Goal: Navigation & Orientation: Find specific page/section

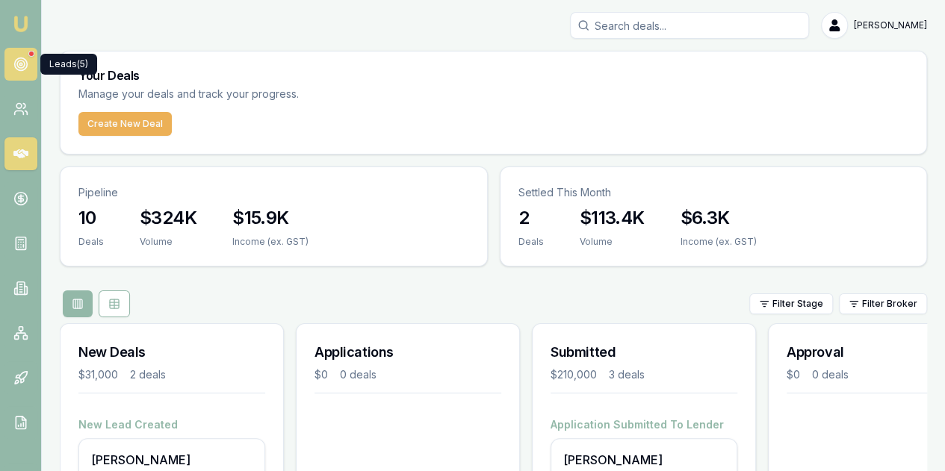
click at [19, 66] on icon at bounding box center [20, 64] width 15 height 15
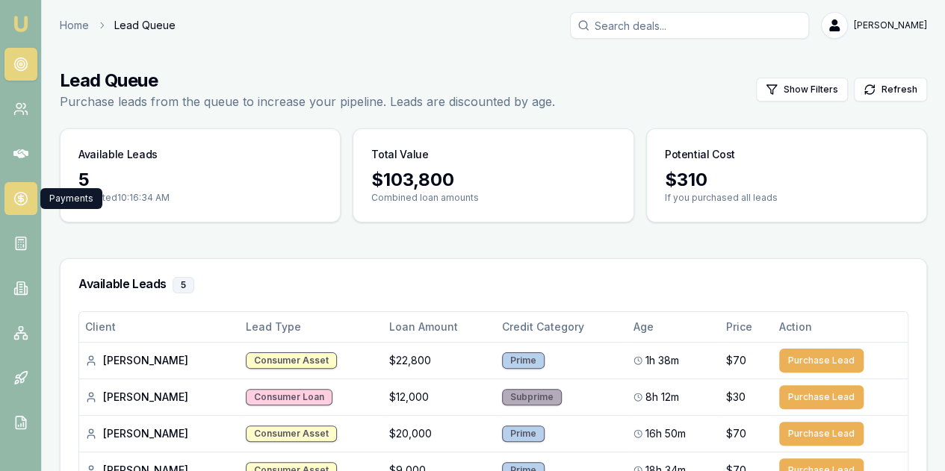
click at [18, 196] on icon at bounding box center [20, 198] width 5 height 5
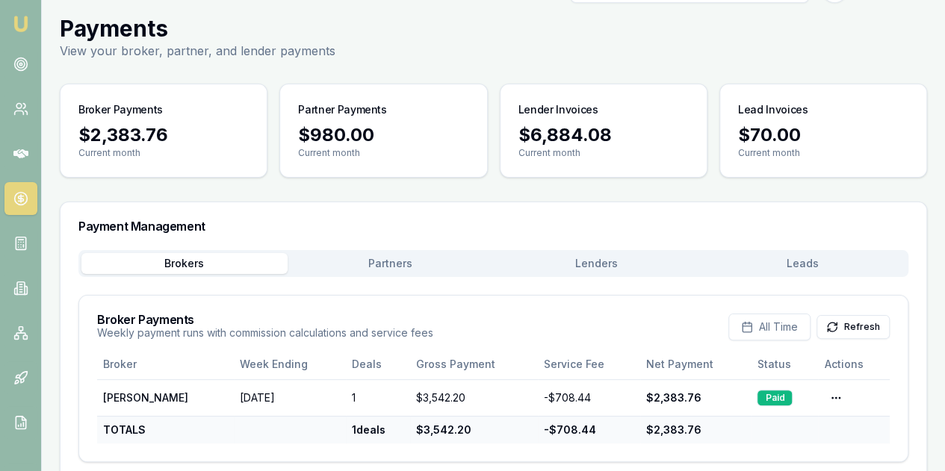
scroll to position [55, 0]
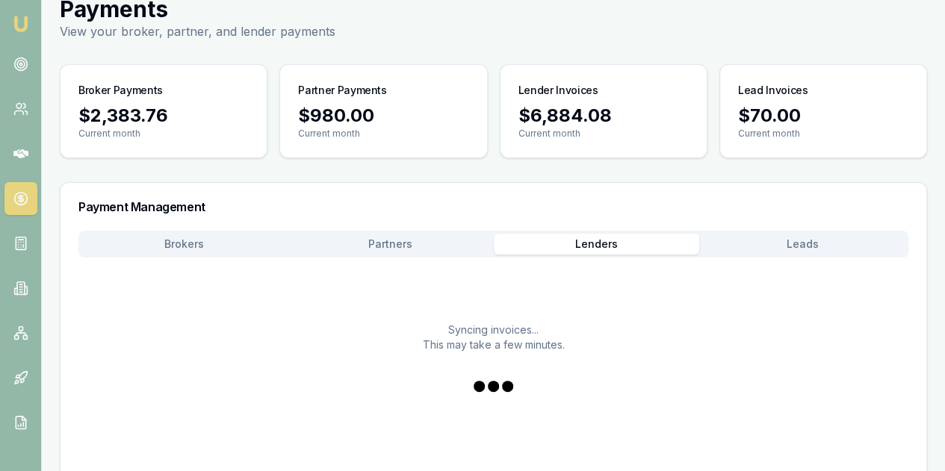
click at [602, 242] on button "Lenders" at bounding box center [597, 244] width 206 height 21
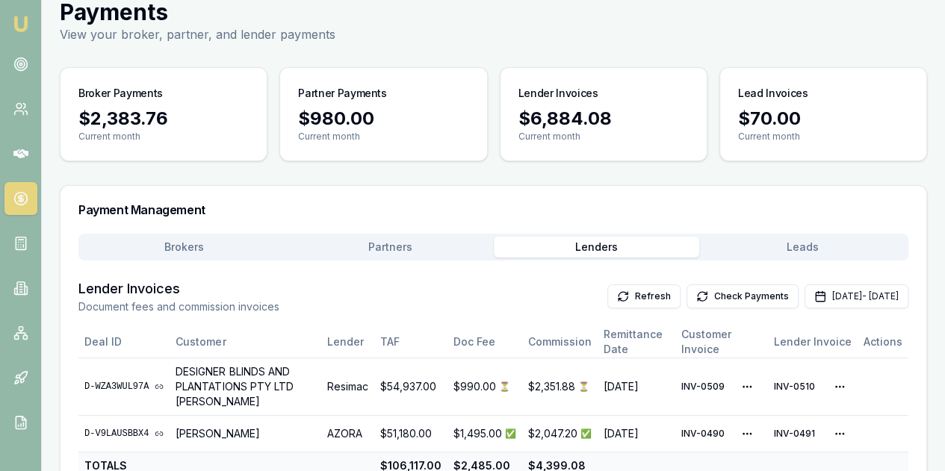
scroll to position [74, 0]
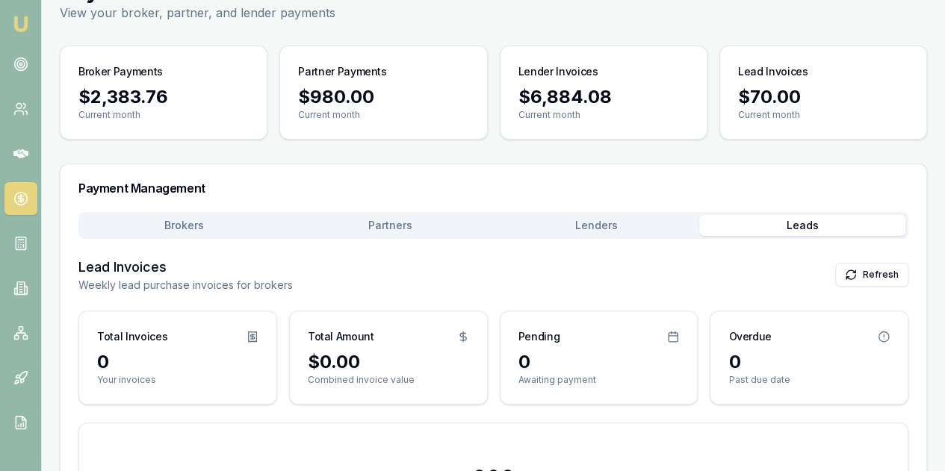
click at [811, 225] on button "Leads" at bounding box center [802, 225] width 206 height 21
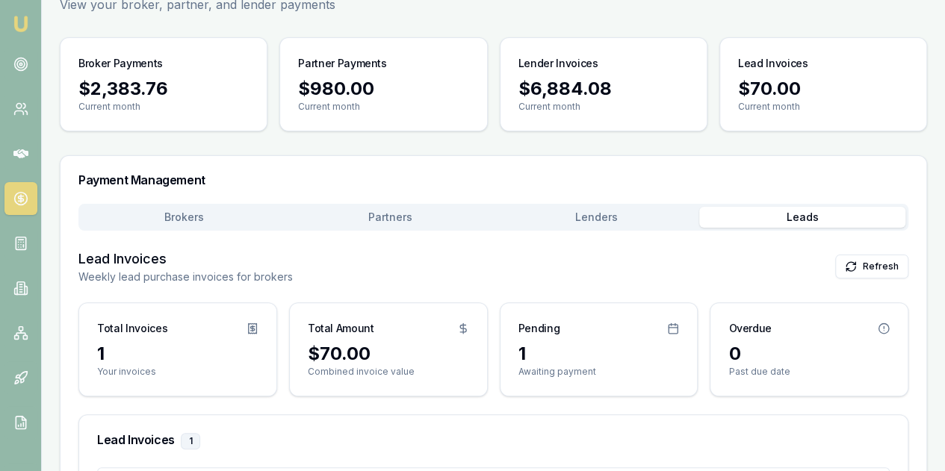
scroll to position [231, 0]
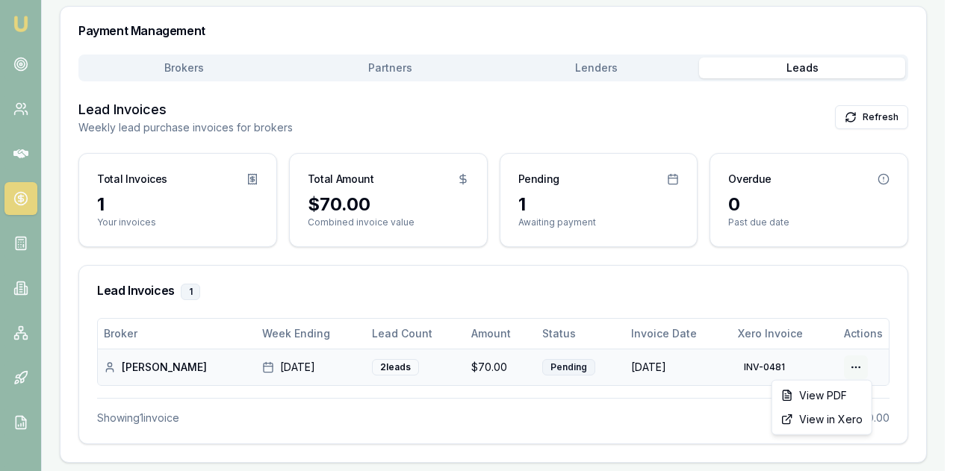
click at [858, 240] on html "Emu Broker Home Payments [PERSON_NAME] Toggle Menu Payments View your broker, p…" at bounding box center [478, 4] width 956 height 471
click at [647, 240] on html "Emu Broker Home Payments [PERSON_NAME] Toggle Menu Payments View your broker, p…" at bounding box center [478, 4] width 956 height 471
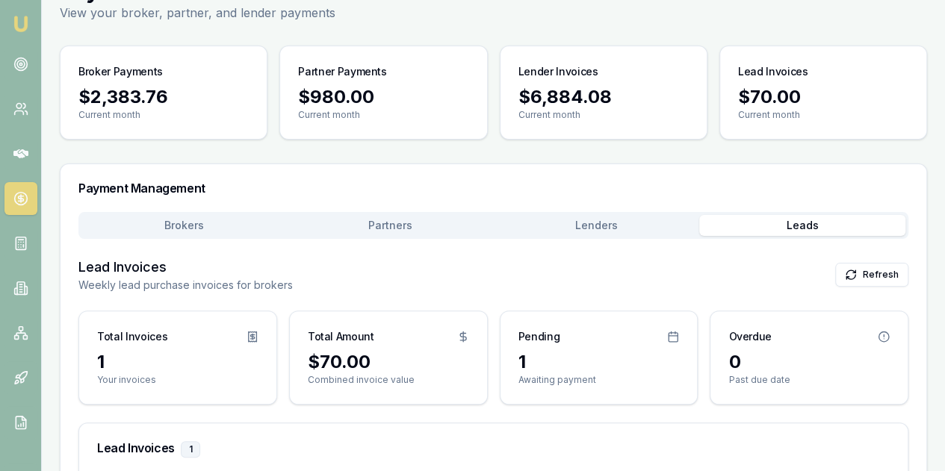
scroll to position [157, 0]
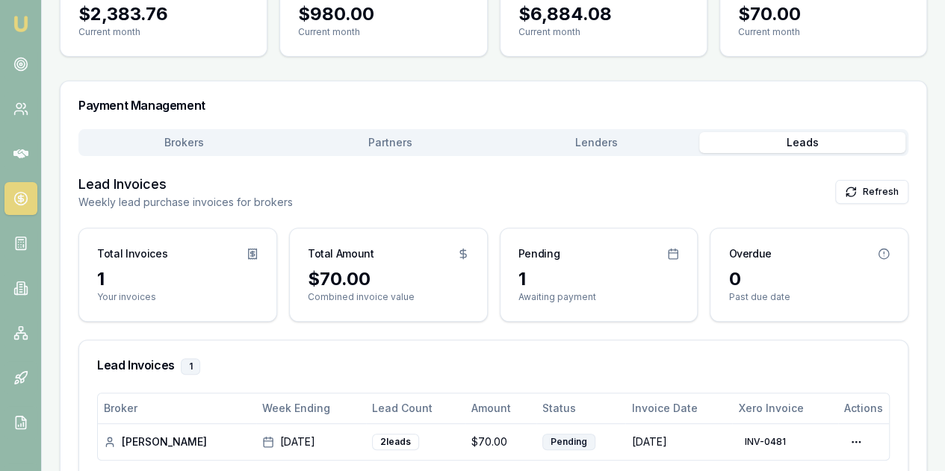
click at [672, 253] on icon at bounding box center [672, 253] width 9 height 0
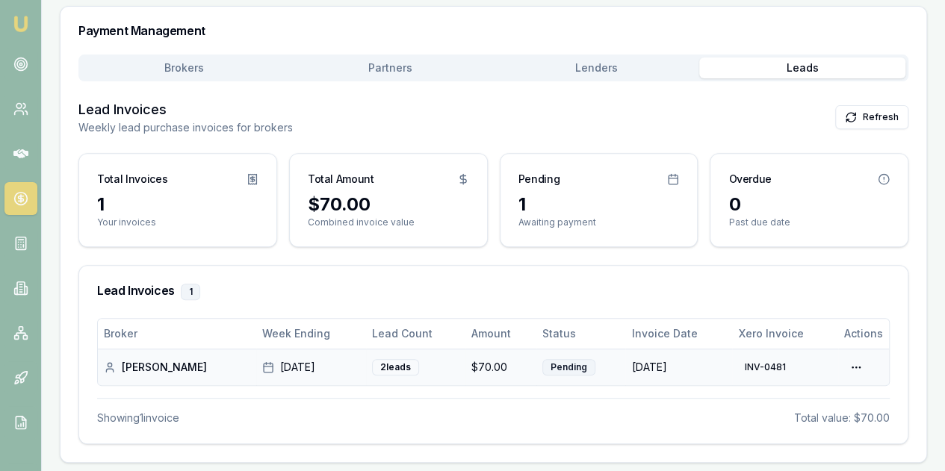
scroll to position [7, 0]
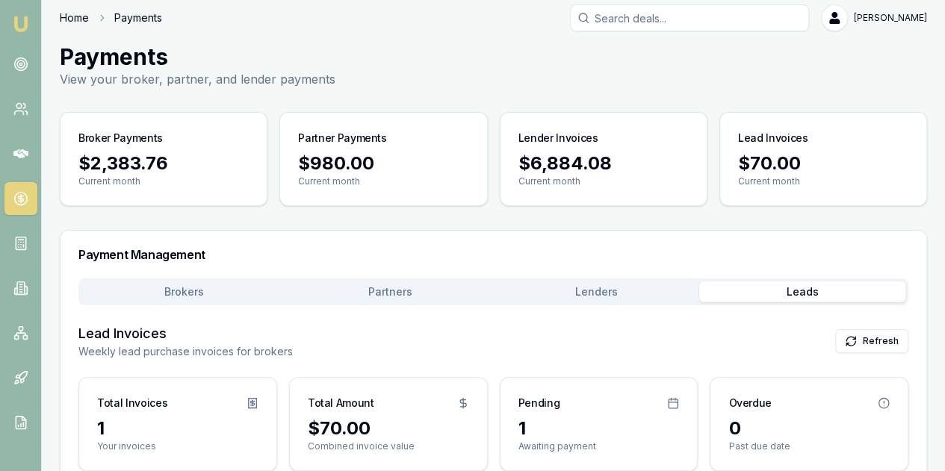
click at [77, 17] on link "Home" at bounding box center [74, 17] width 29 height 15
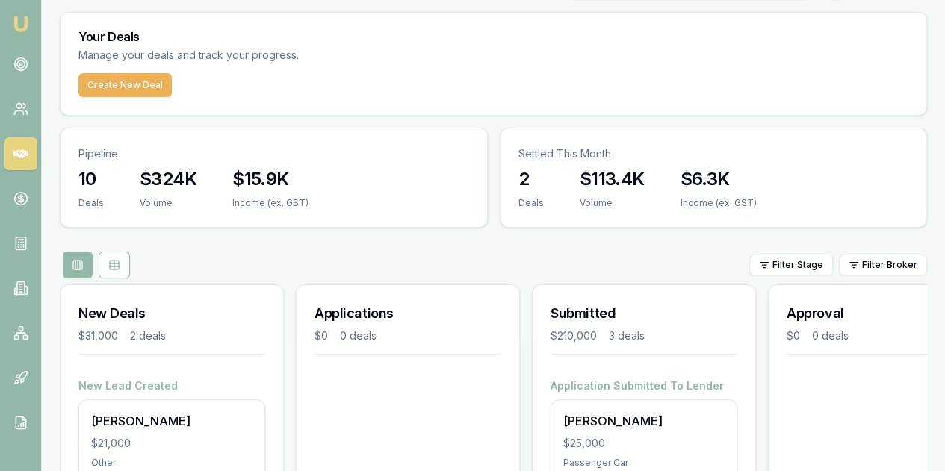
scroll to position [40, 0]
